Goal: Task Accomplishment & Management: Manage account settings

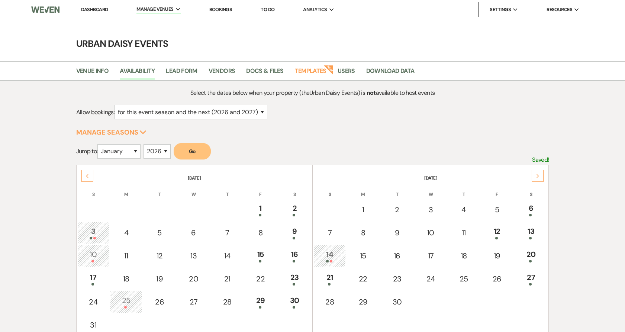
select select "2"
select select "2026"
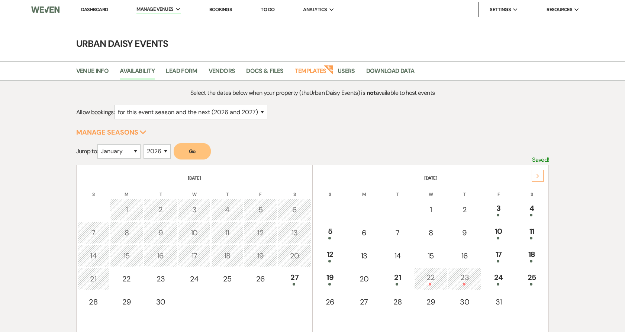
select select "2"
select select "2026"
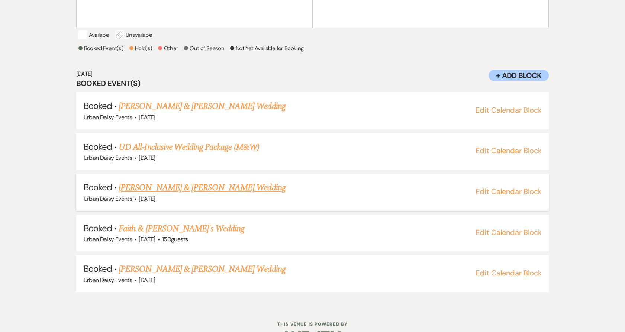
scroll to position [314, 0]
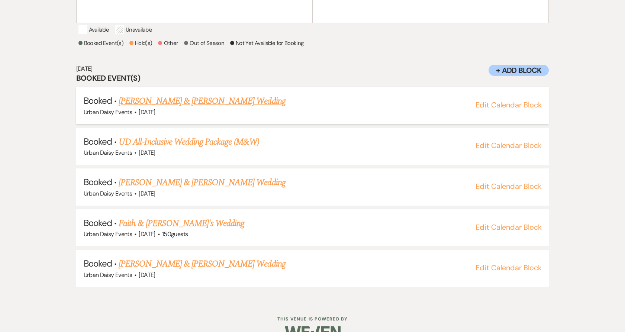
click at [155, 107] on link "Kelly Beaton & Jenna Pernar's Wedding" at bounding box center [202, 100] width 167 height 13
